Goal: Check status: Check status

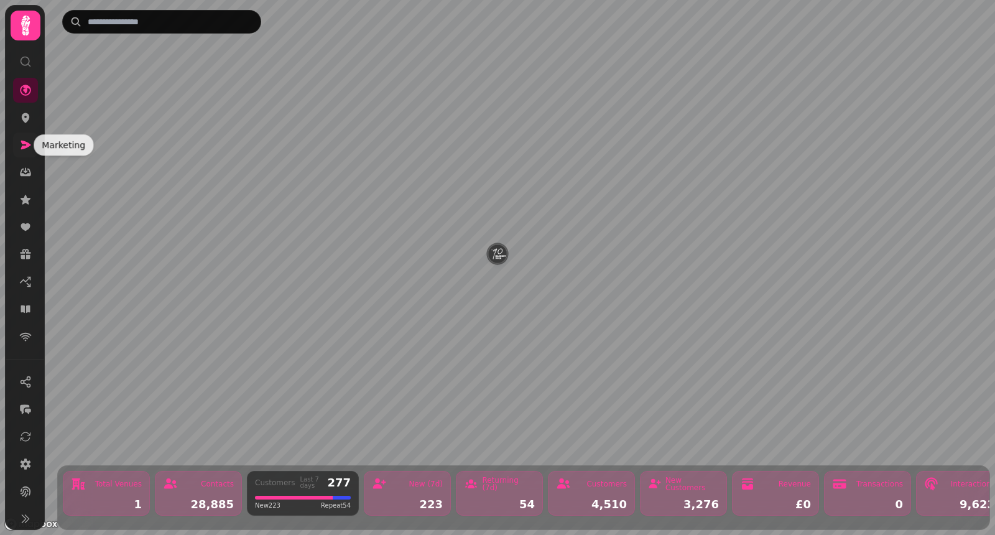
click at [29, 139] on icon at bounding box center [25, 145] width 12 height 12
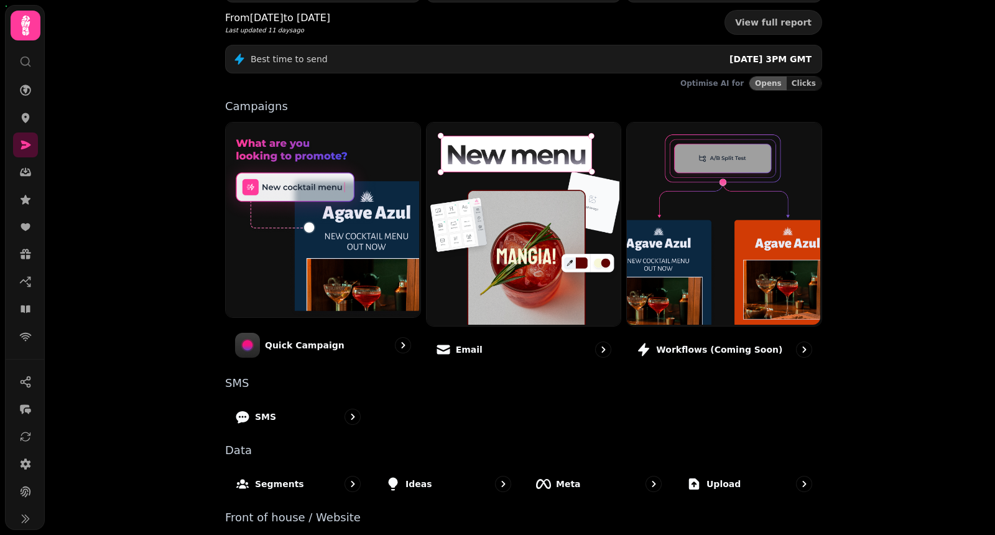
scroll to position [238, 0]
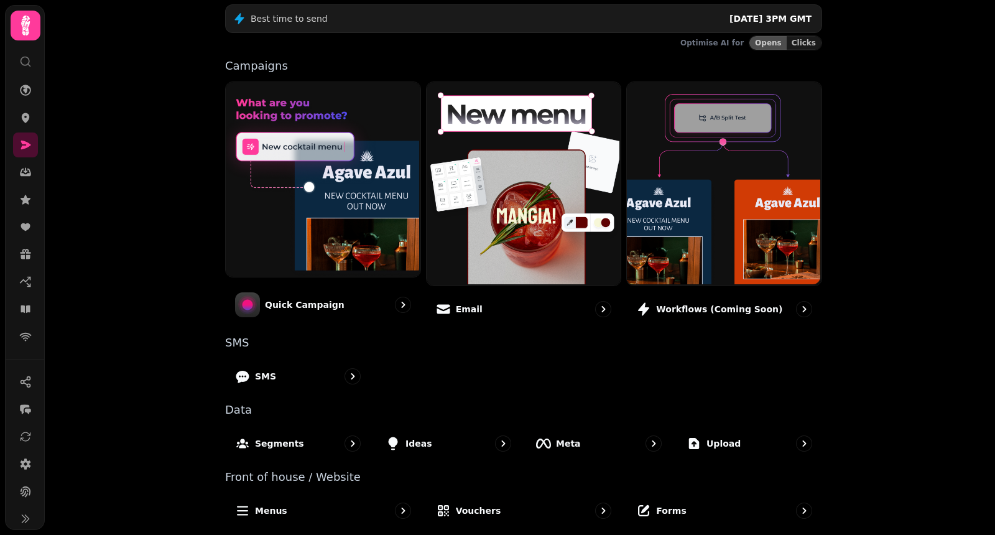
click at [275, 458] on div "28,885 All customers 0.46 % £25,575.00 Total Email Campaign ROI £0.00 Total SMS…" at bounding box center [523, 224] width 637 height 627
click at [279, 450] on div "Segments" at bounding box center [298, 443] width 149 height 37
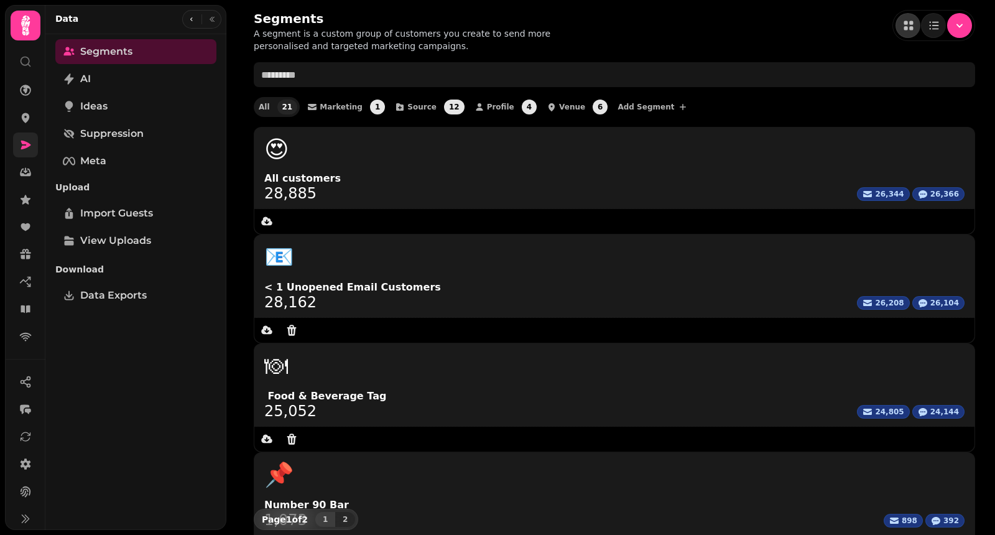
click at [27, 146] on icon at bounding box center [26, 145] width 10 height 9
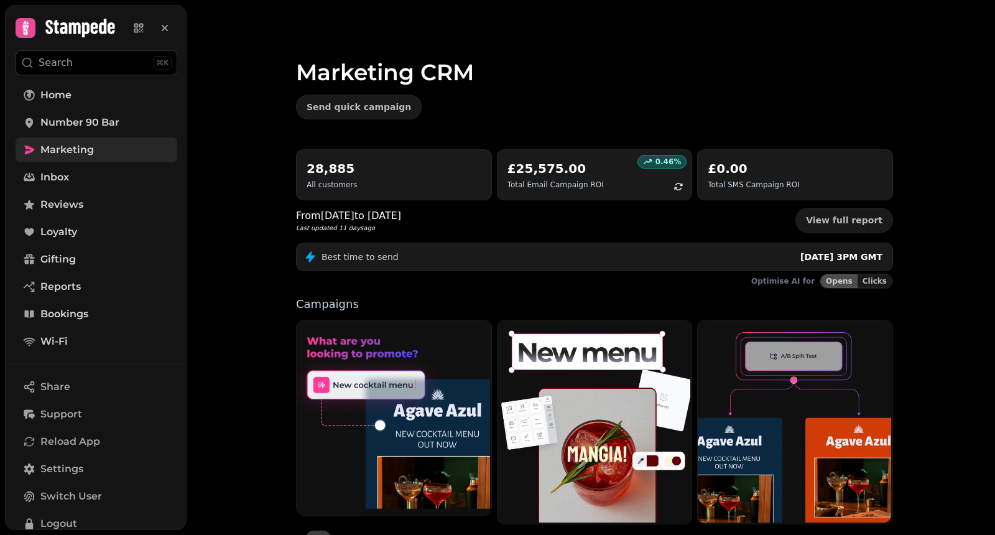
click at [92, 154] on span "Marketing" at bounding box center [66, 149] width 53 height 15
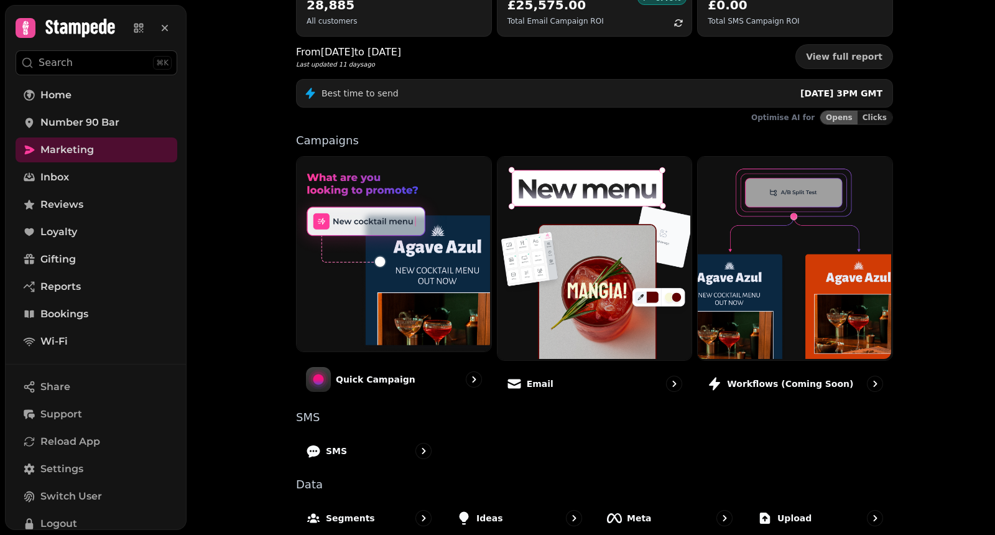
scroll to position [238, 0]
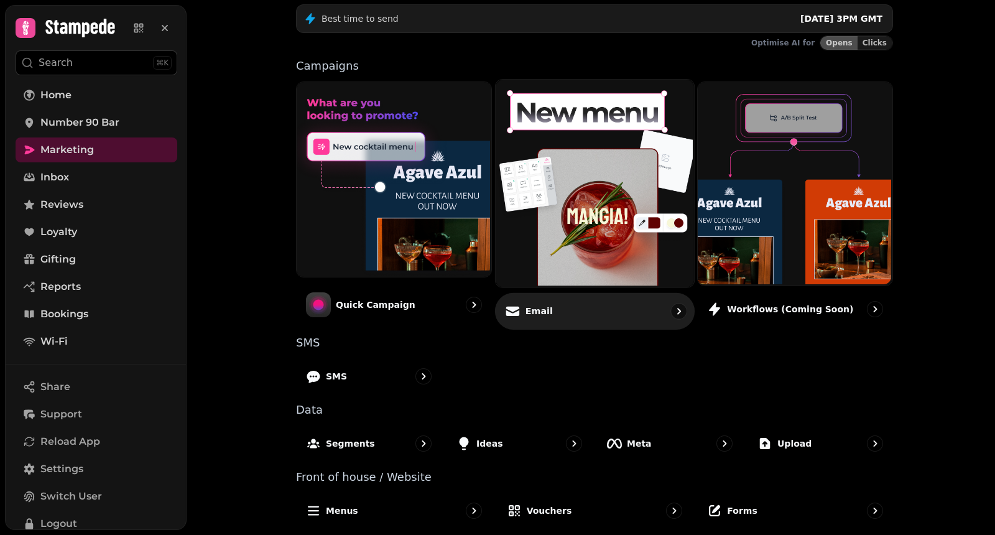
click at [631, 300] on div "Email" at bounding box center [595, 310] width 200 height 37
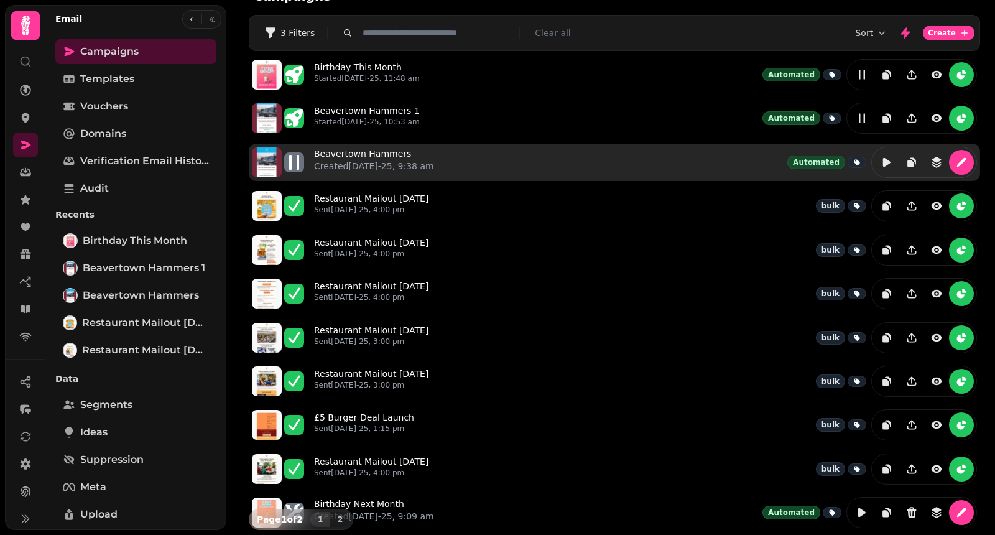
scroll to position [28, 0]
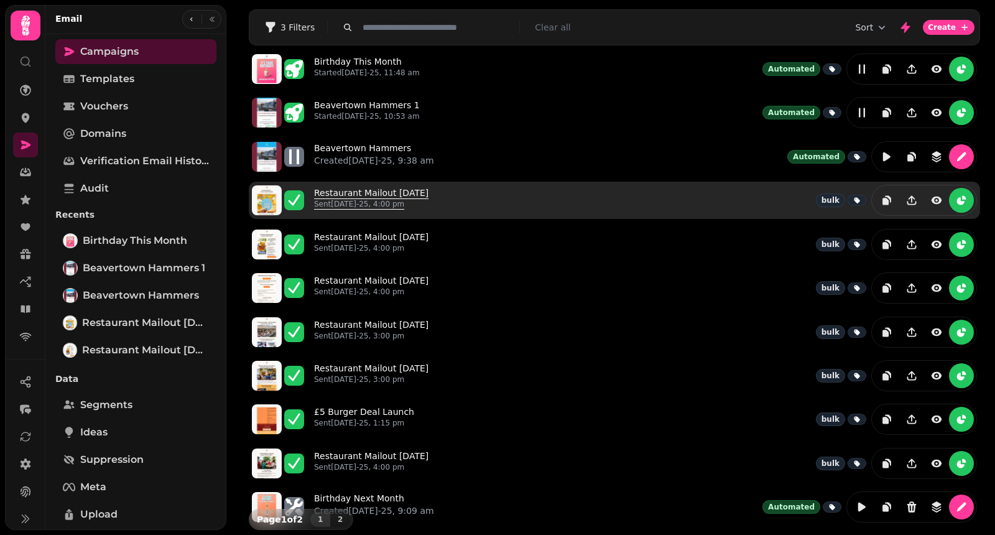
click at [343, 192] on link "Restaurant Mailout [DATE] Sent [DATE]-25, 4:00 pm" at bounding box center [371, 200] width 114 height 27
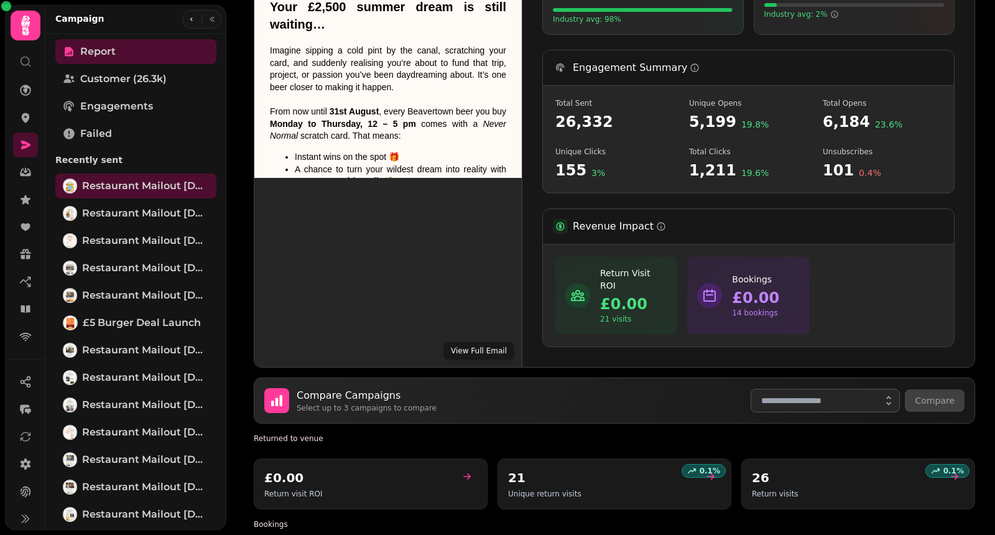
scroll to position [488, 0]
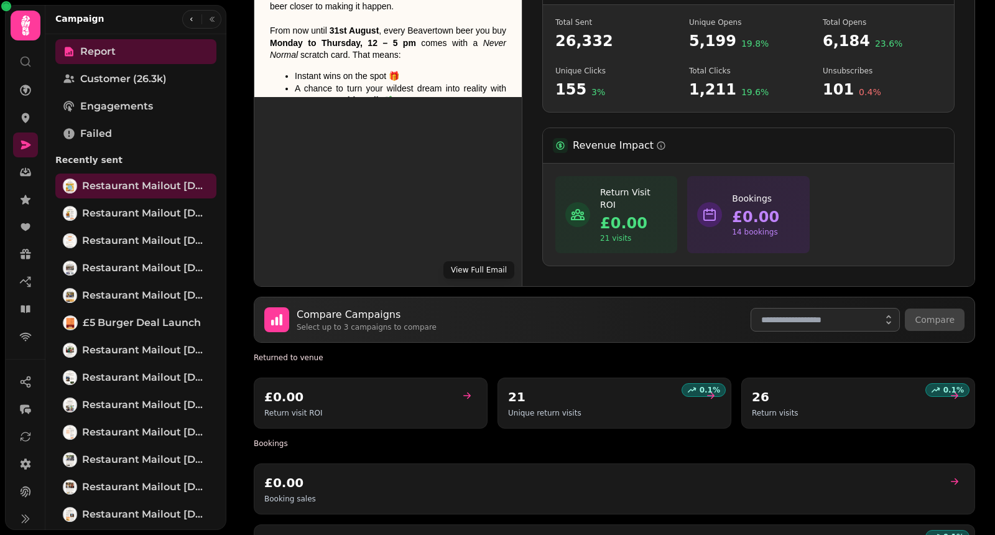
click at [496, 261] on button "View Full Email" at bounding box center [478, 269] width 71 height 17
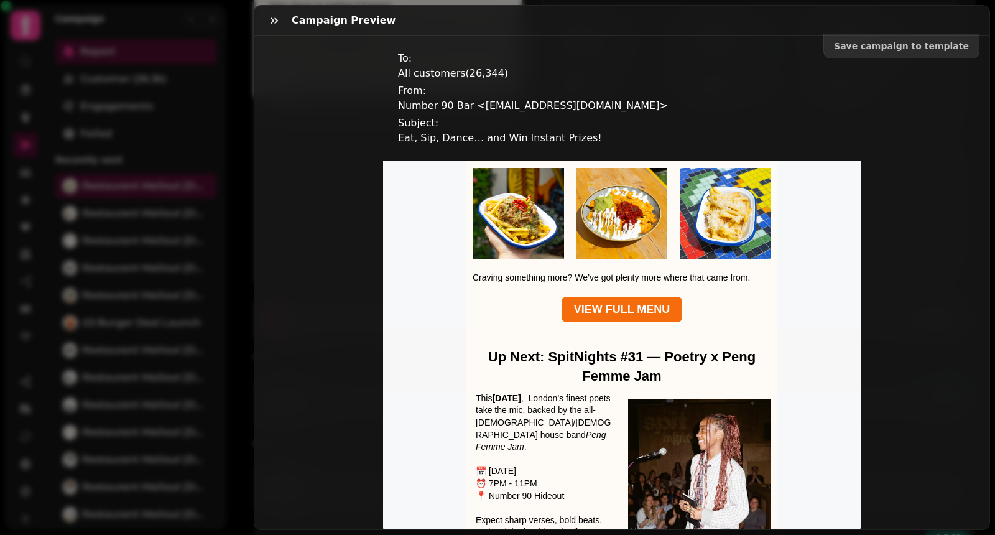
scroll to position [1341, 0]
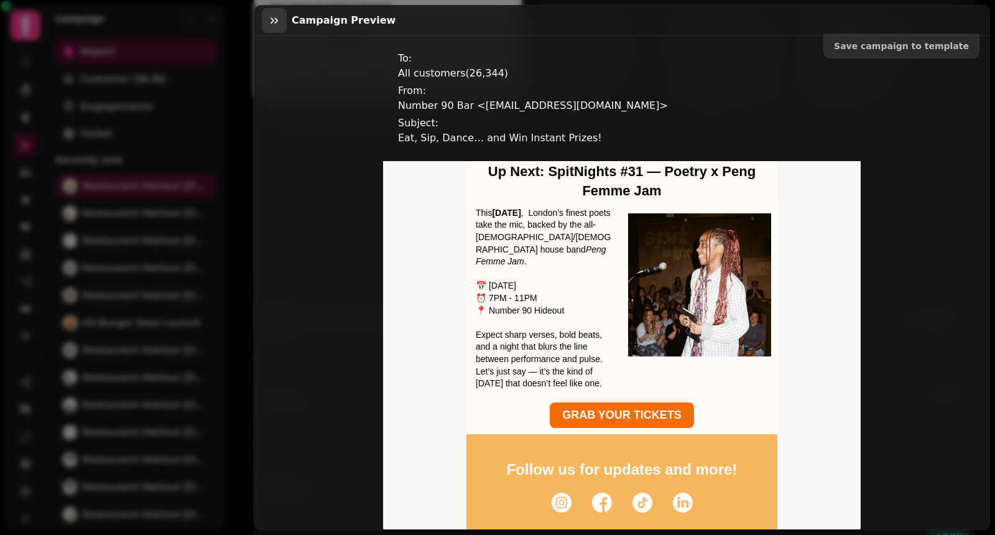
click at [276, 22] on icon "button" at bounding box center [274, 20] width 12 height 12
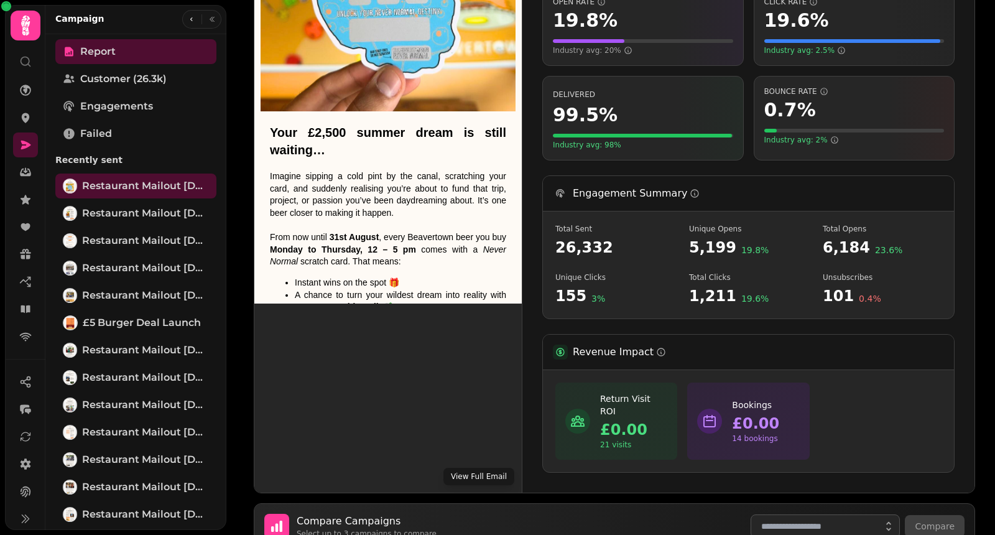
scroll to position [294, 0]
